Goal: Task Accomplishment & Management: Manage account settings

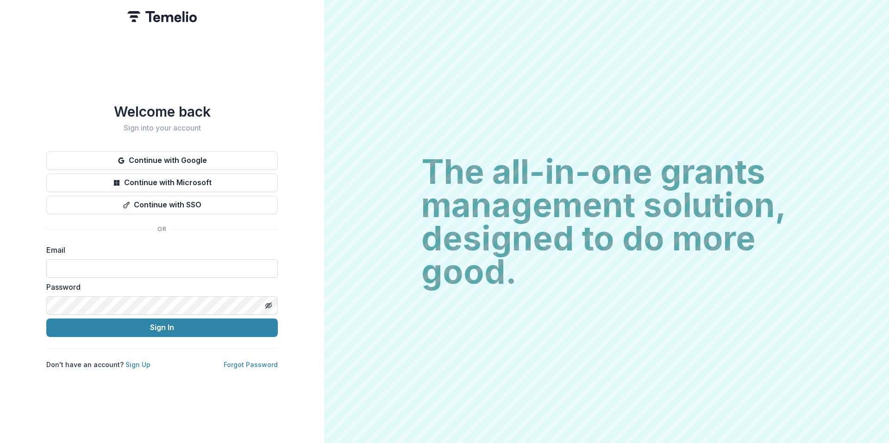
drag, startPoint x: 0, startPoint y: 0, endPoint x: 217, endPoint y: 273, distance: 348.3
click at [217, 273] on input at bounding box center [161, 268] width 231 height 19
type input "**********"
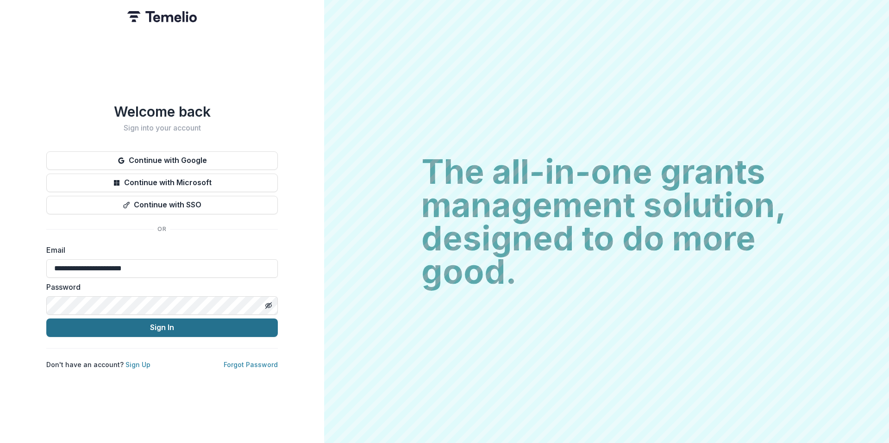
click at [121, 322] on button "Sign In" at bounding box center [161, 328] width 231 height 19
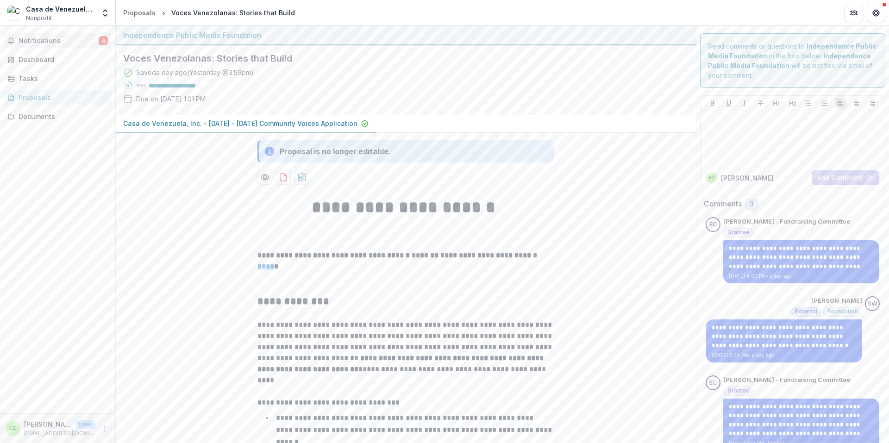
click at [61, 42] on span "Notifications" at bounding box center [59, 41] width 80 height 8
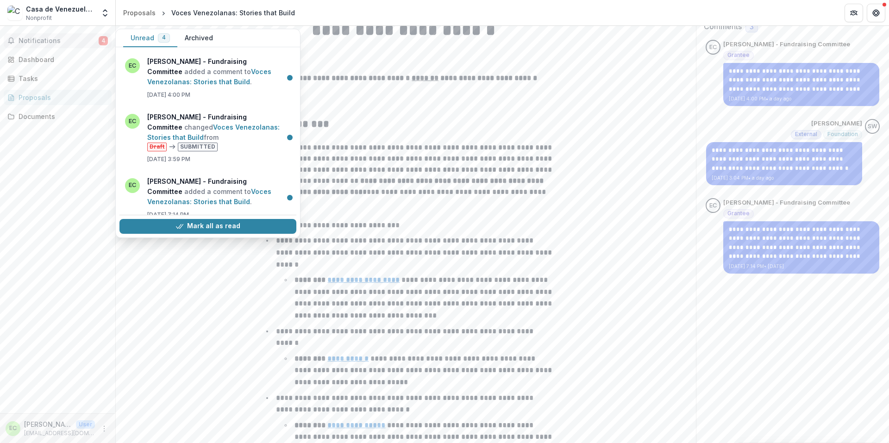
scroll to position [139, 0]
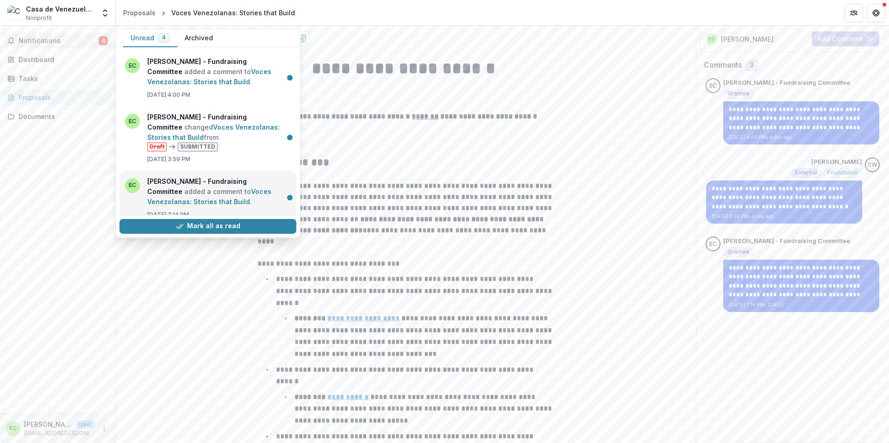
click at [196, 188] on link "Voces Venezolanas: Stories that Build" at bounding box center [209, 197] width 124 height 18
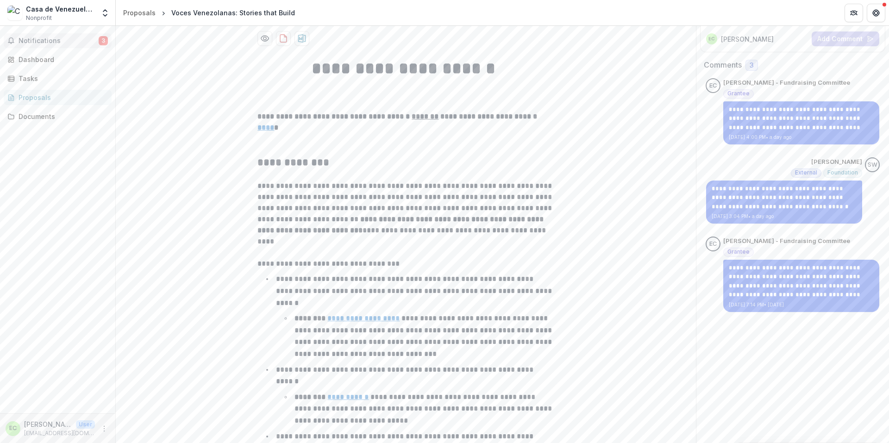
click at [54, 46] on button "Notifications 3" at bounding box center [58, 40] width 108 height 15
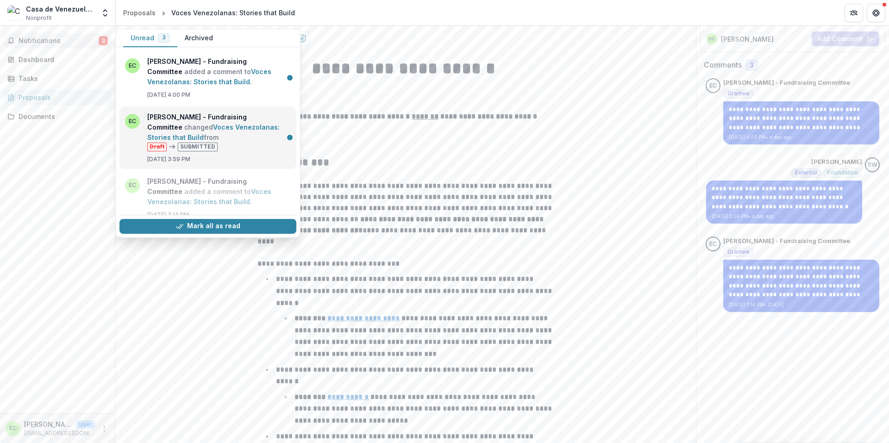
click at [196, 124] on link "Voces Venezolanas: Stories that Build" at bounding box center [213, 132] width 132 height 18
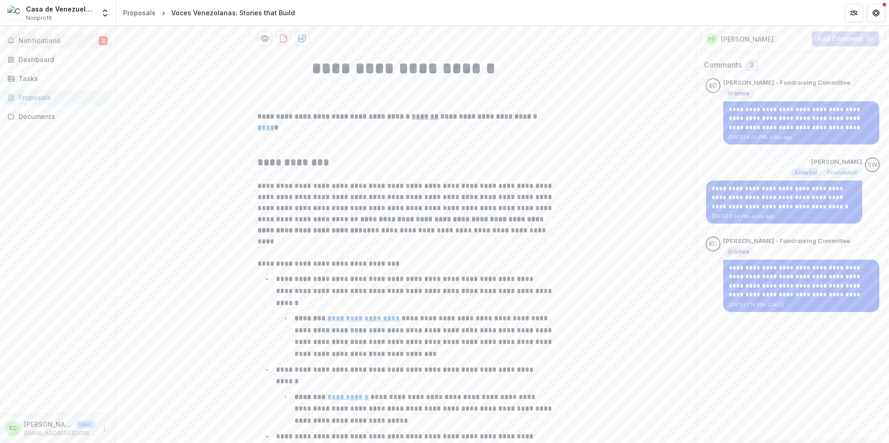
click at [57, 46] on button "Notifications 2" at bounding box center [58, 40] width 108 height 15
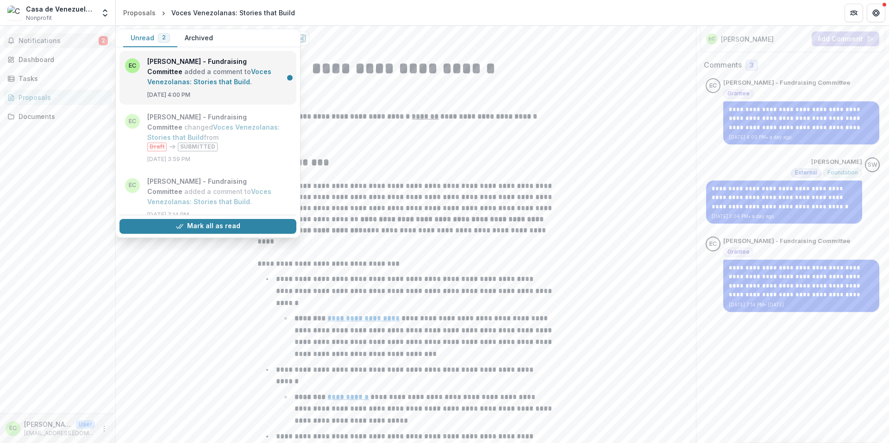
click at [164, 71] on link "Voces Venezolanas: Stories that Build" at bounding box center [209, 77] width 124 height 18
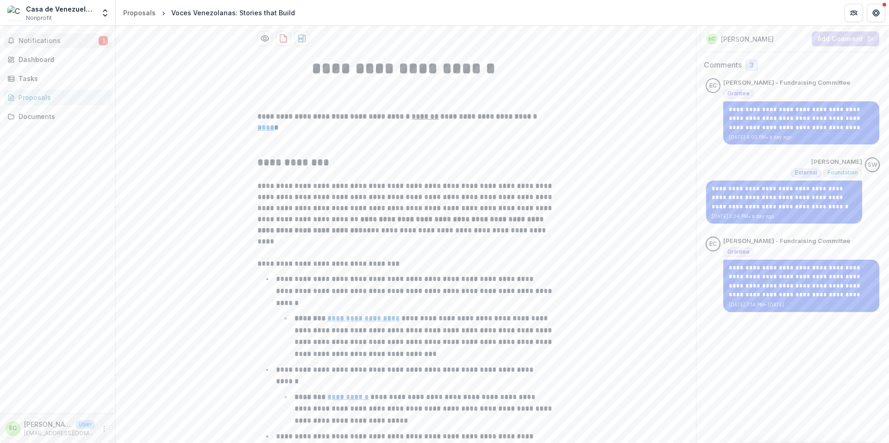
click at [56, 43] on span "Notifications" at bounding box center [59, 41] width 80 height 8
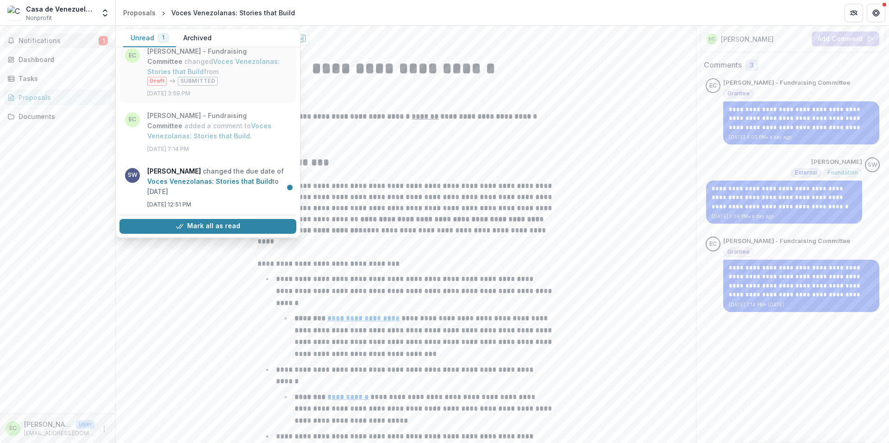
scroll to position [67, 0]
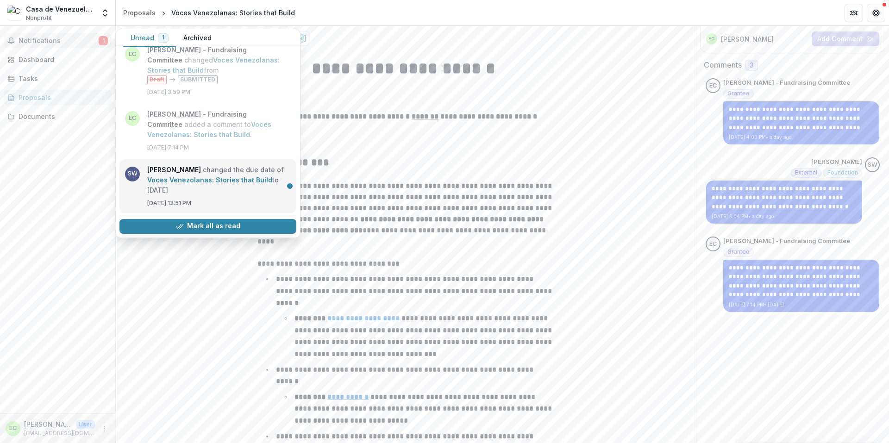
click at [194, 180] on link "Voces Venezolanas: Stories that Build" at bounding box center [209, 180] width 125 height 8
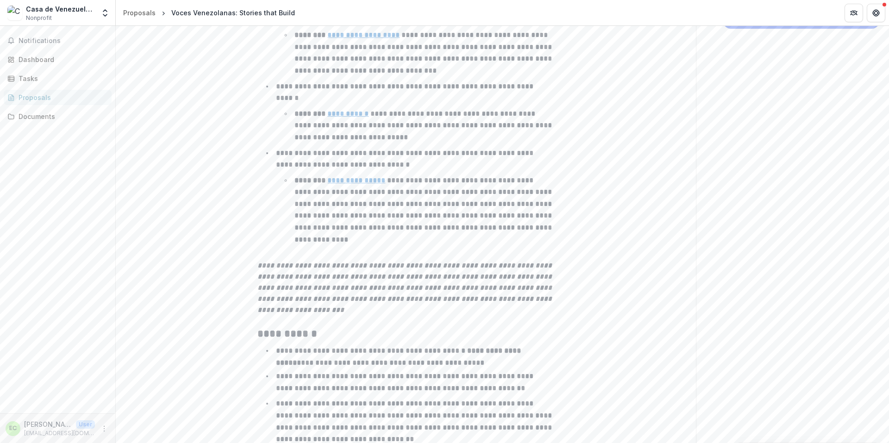
scroll to position [139, 0]
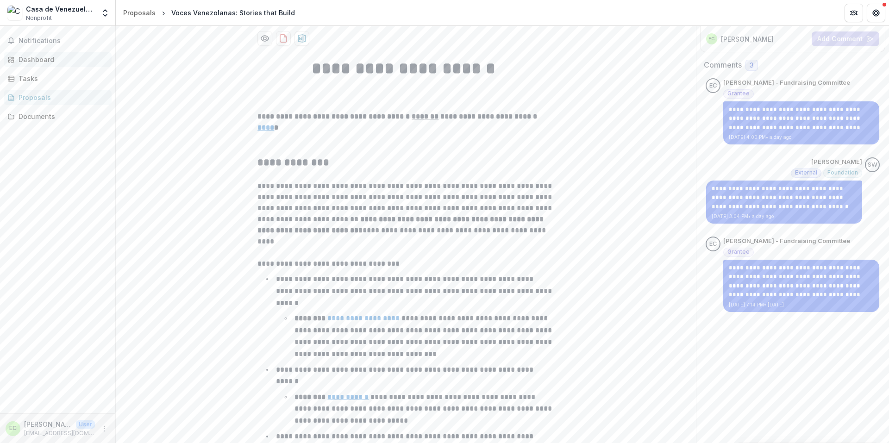
click at [35, 61] on div "Dashboard" at bounding box center [62, 60] width 86 height 10
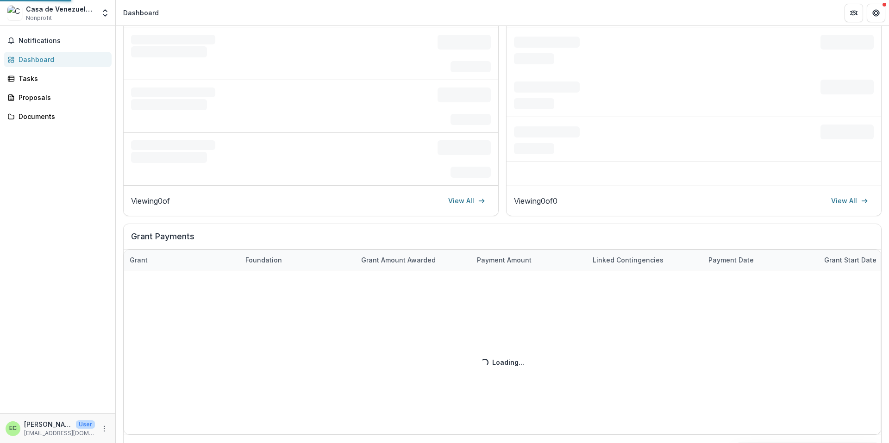
scroll to position [13, 0]
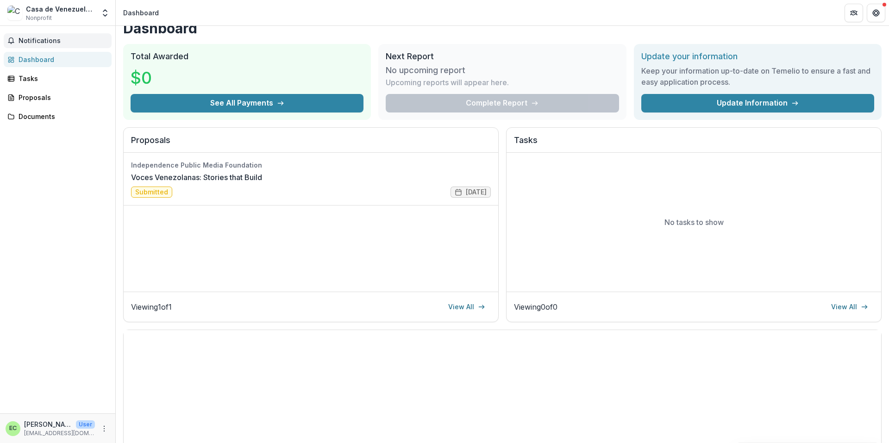
click at [39, 40] on span "Notifications" at bounding box center [63, 41] width 89 height 8
